Goal: Find specific page/section: Find specific page/section

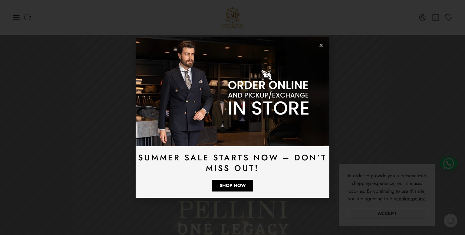
click at [321, 46] on icon "Close" at bounding box center [321, 45] width 5 height 5
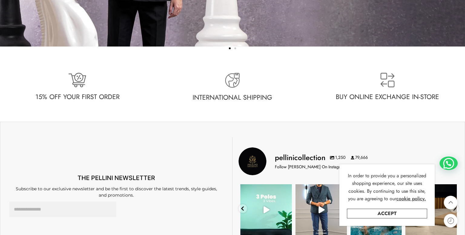
scroll to position [1742, 0]
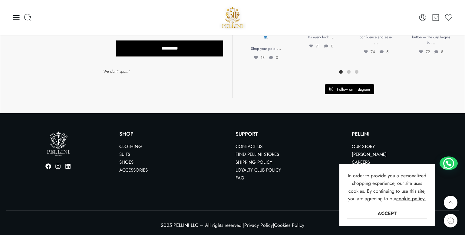
click at [247, 144] on link "Contact us" at bounding box center [248, 146] width 27 height 7
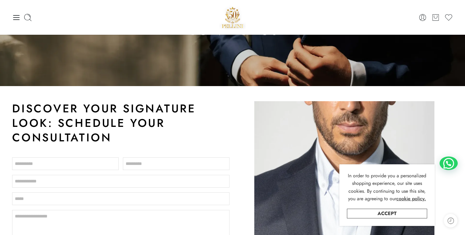
scroll to position [1147, 0]
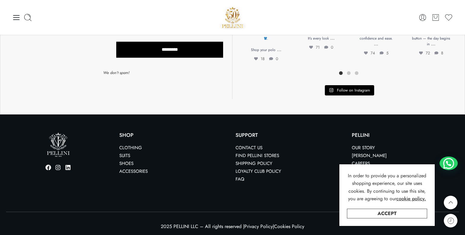
click at [251, 152] on link "Find Pellini Stores" at bounding box center [257, 155] width 44 height 7
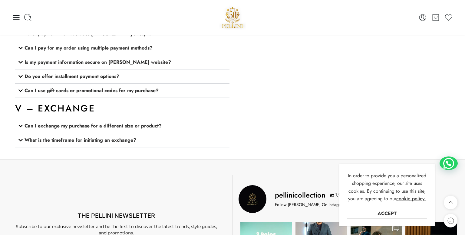
scroll to position [1147, 0]
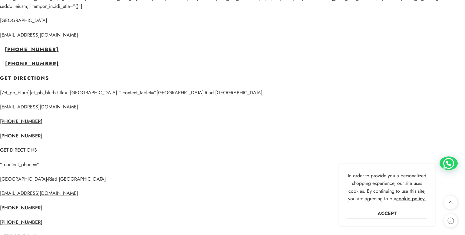
scroll to position [3588, 0]
